Goal: Find specific page/section: Find specific page/section

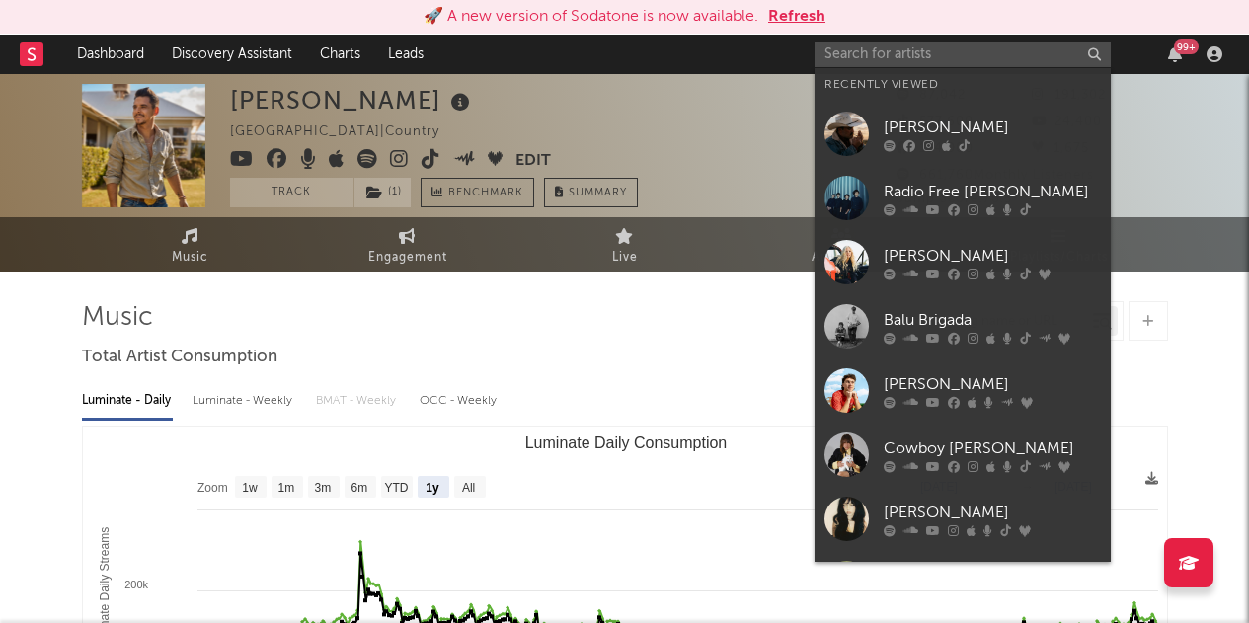
select select "1y"
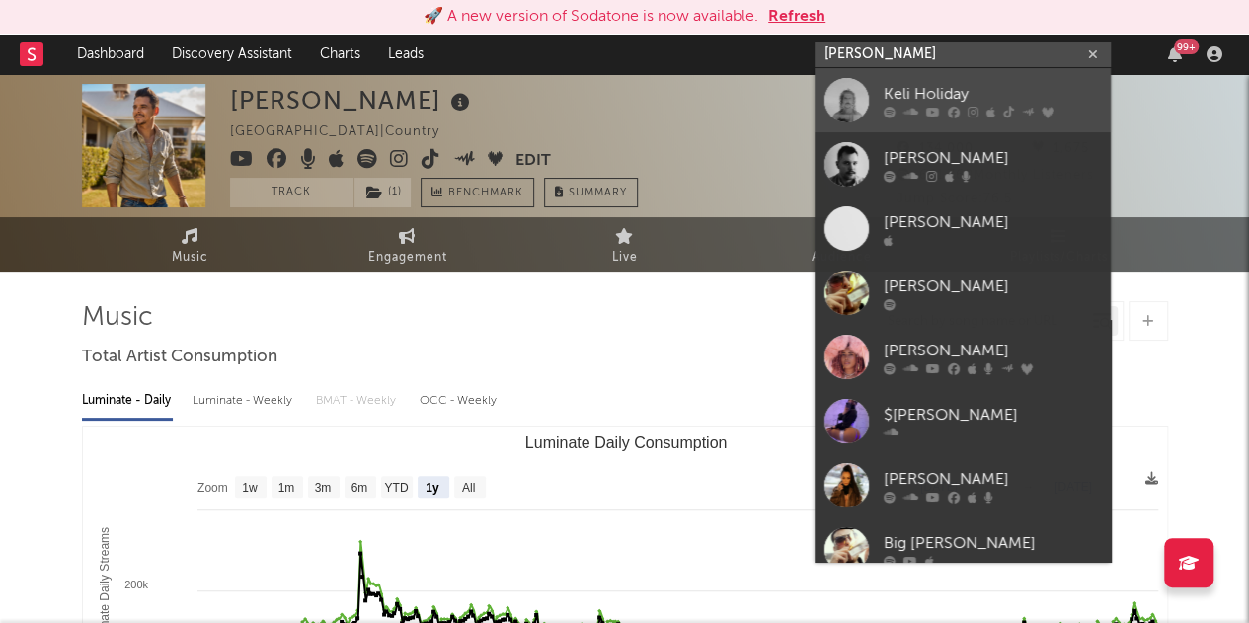
type input "[PERSON_NAME]"
click at [884, 90] on div "Keli Holiday" at bounding box center [992, 94] width 217 height 24
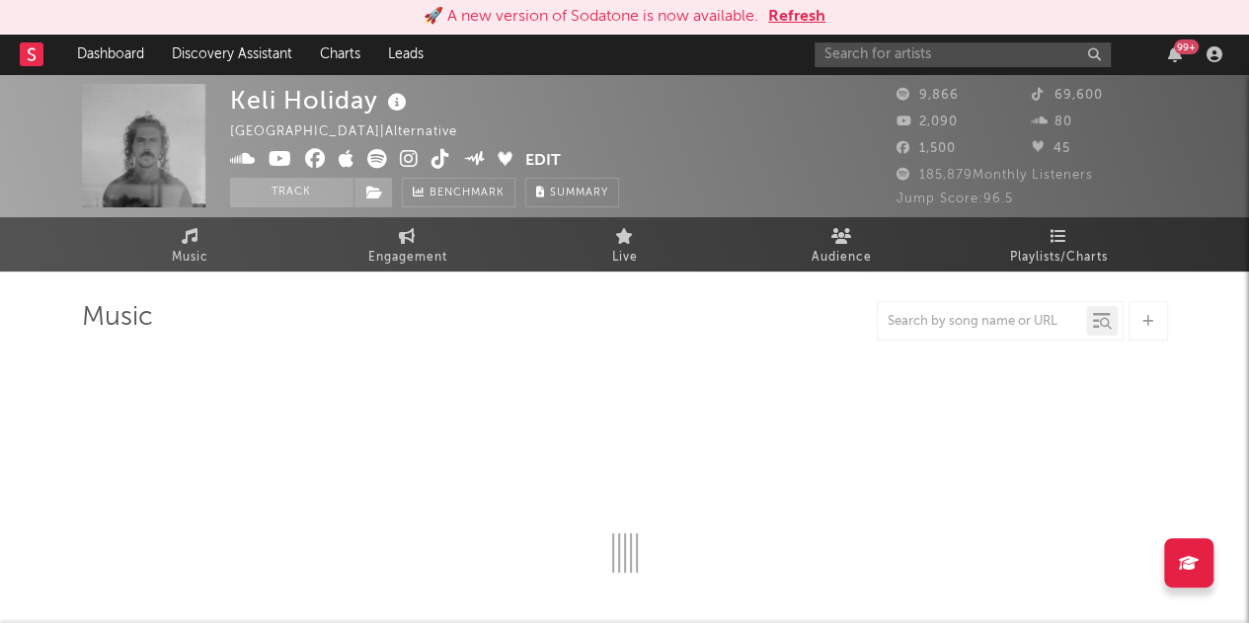
select select "6m"
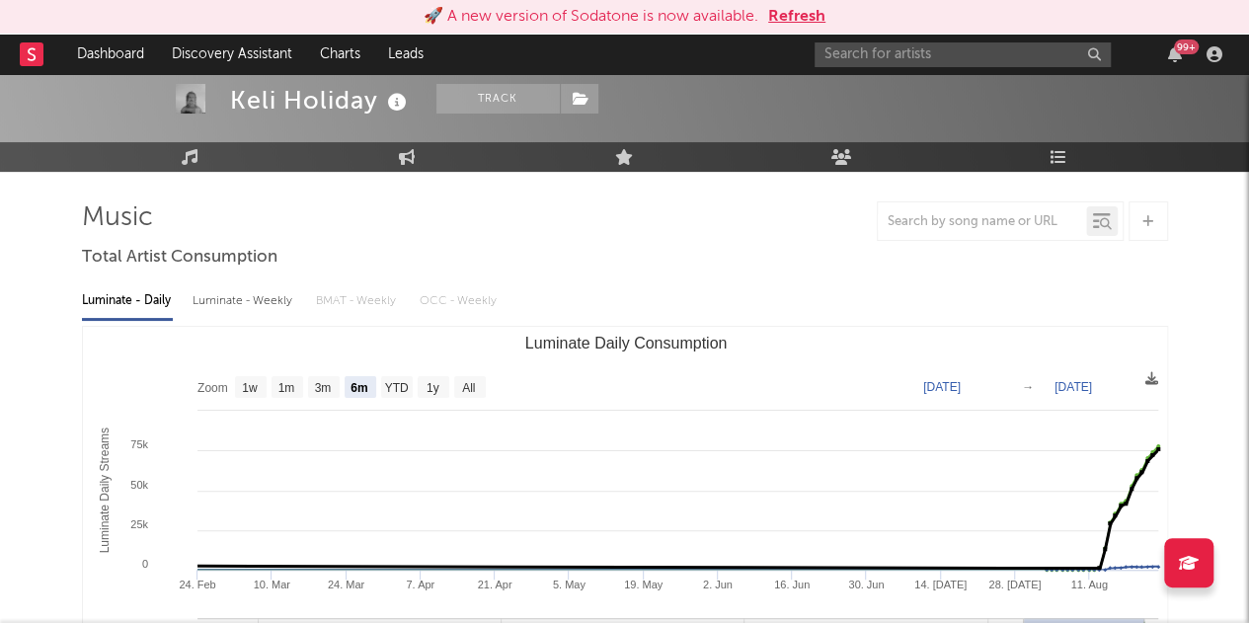
scroll to position [99, 0]
